Goal: Task Accomplishment & Management: Use online tool/utility

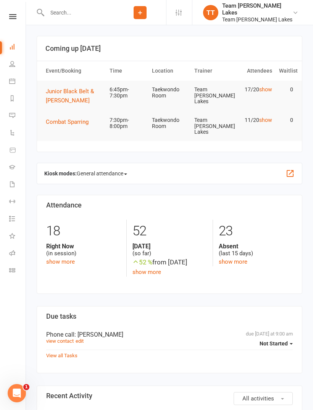
click at [18, 80] on link "Calendar" at bounding box center [17, 81] width 17 height 17
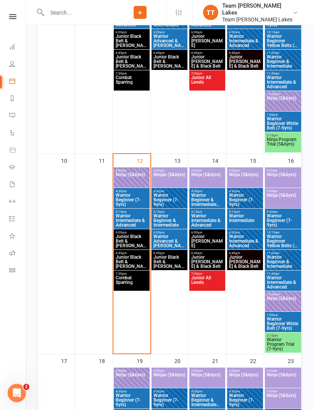
scroll to position [436, 0]
click at [132, 258] on span "Junior Black Belt & [PERSON_NAME]" at bounding box center [131, 262] width 33 height 14
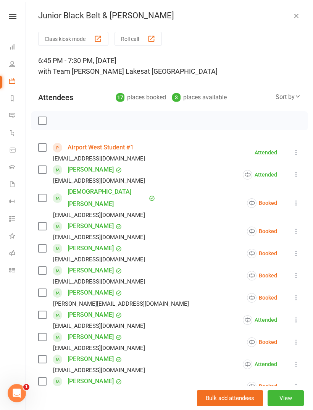
click at [122, 34] on button "Roll call" at bounding box center [138, 39] width 47 height 14
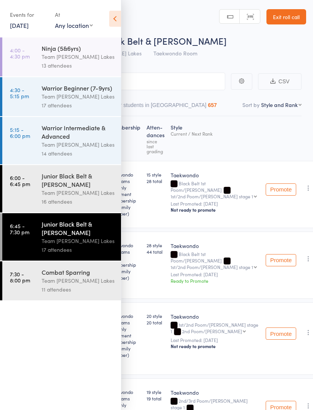
click at [117, 18] on icon at bounding box center [115, 19] width 12 height 16
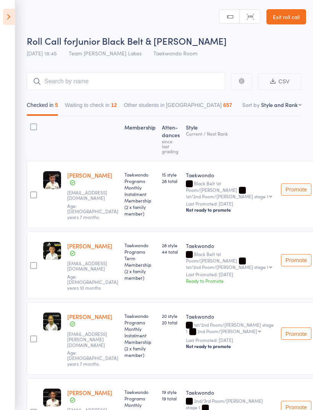
click at [99, 105] on button "Waiting to check in 12" at bounding box center [91, 107] width 52 height 18
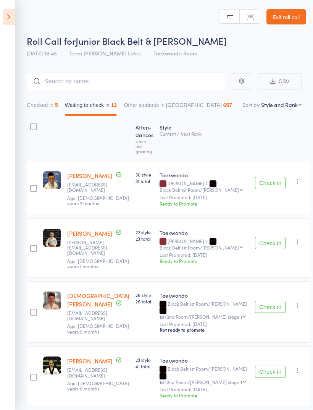
click at [270, 177] on button "Check in" at bounding box center [270, 183] width 31 height 12
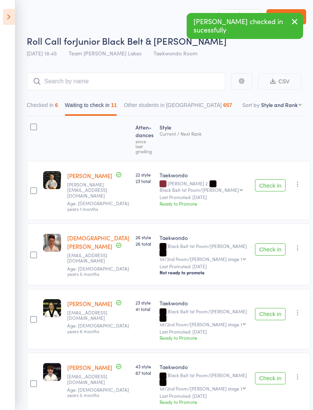
click at [265, 244] on button "Check in" at bounding box center [270, 250] width 31 height 12
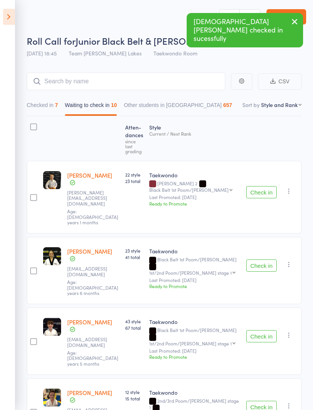
click at [270, 186] on button "Check in" at bounding box center [262, 192] width 31 height 12
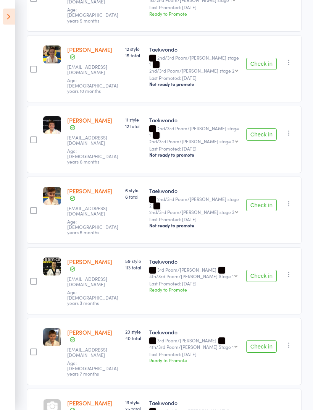
scroll to position [270, 0]
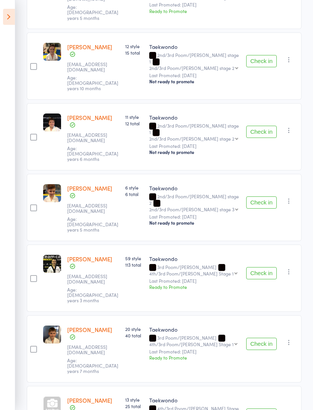
click at [269, 338] on button "Check in" at bounding box center [262, 344] width 31 height 12
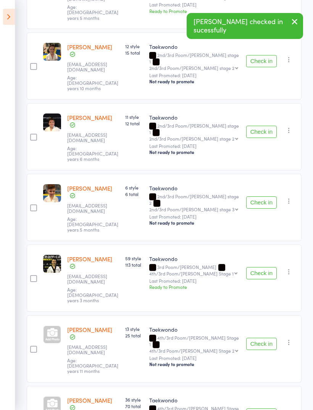
scroll to position [213, 0]
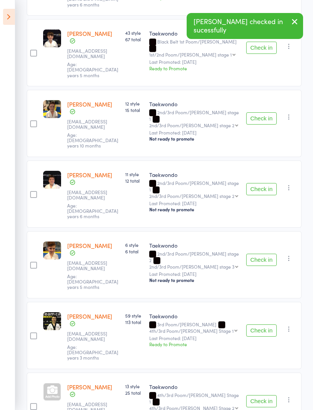
click at [266, 395] on button "Check in" at bounding box center [262, 401] width 31 height 12
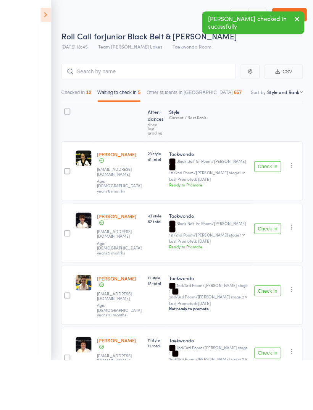
scroll to position [64, 0]
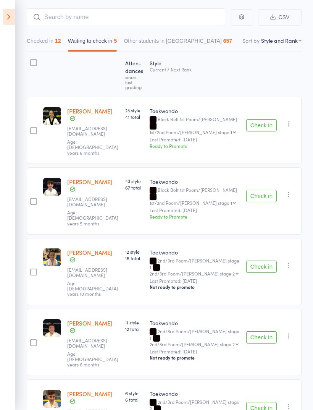
click at [263, 331] on button "Check in" at bounding box center [262, 337] width 31 height 12
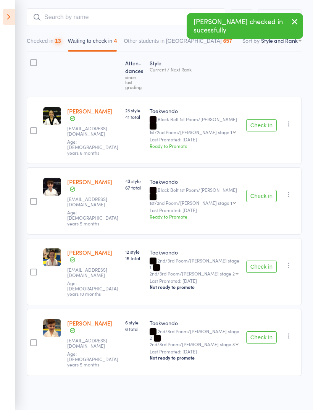
scroll to position [7, 0]
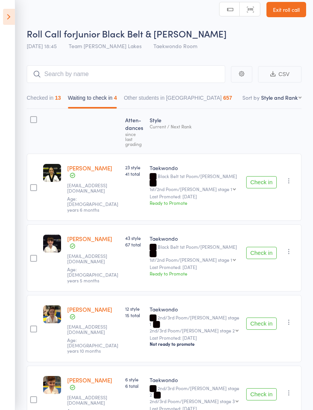
click at [270, 388] on button "Check in" at bounding box center [262, 394] width 31 height 12
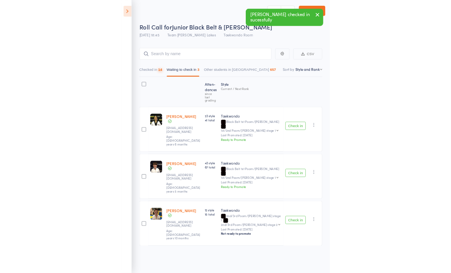
scroll to position [5, 0]
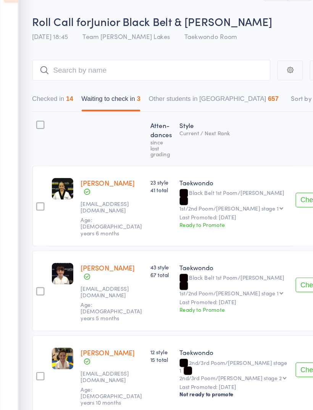
click at [253, 254] on button "Check in" at bounding box center [262, 260] width 31 height 12
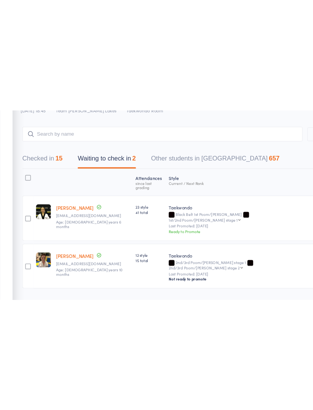
scroll to position [0, 0]
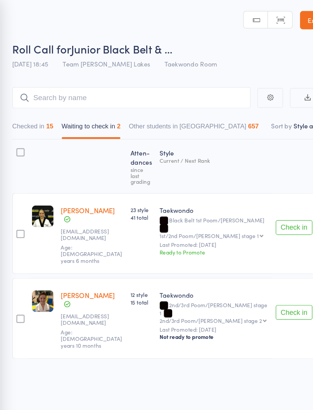
click at [30, 130] on div at bounding box center [33, 126] width 7 height 7
click at [32, 125] on input "checkbox" at bounding box center [32, 125] width 0 height 0
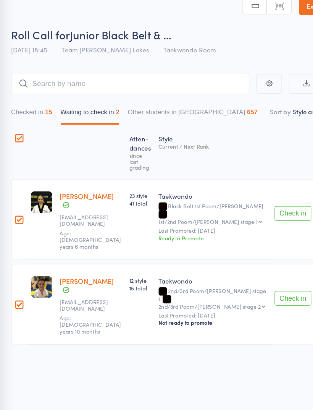
scroll to position [5, 0]
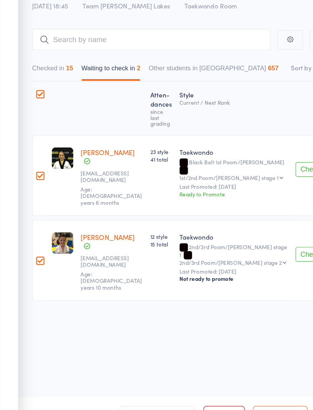
click at [235, 387] on button "Mark absent" at bounding box center [233, 395] width 45 height 16
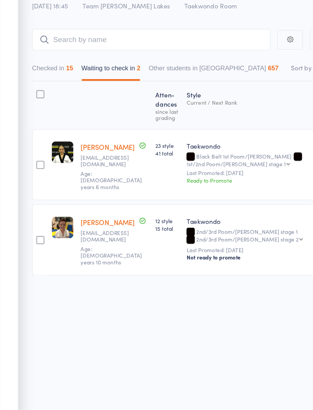
click at [45, 98] on button "Checked in 15" at bounding box center [44, 107] width 34 height 18
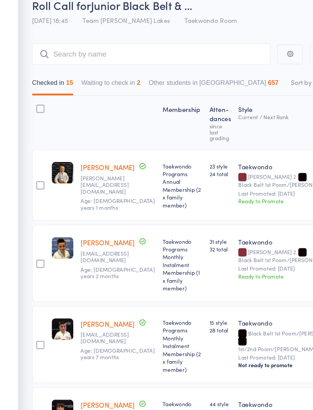
scroll to position [0, 0]
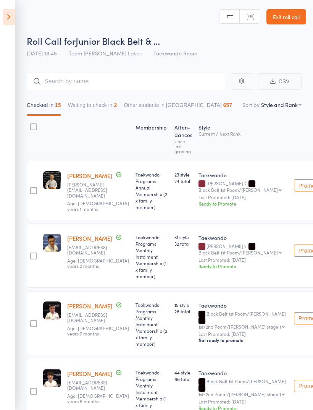
click at [281, 14] on link "Exit roll call" at bounding box center [287, 16] width 40 height 15
